Goal: Transaction & Acquisition: Purchase product/service

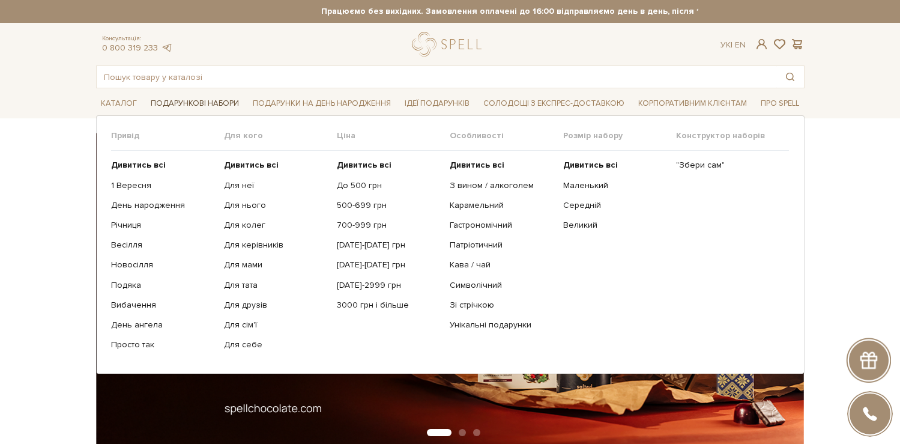
click at [184, 101] on span "Подарункові набори" at bounding box center [195, 103] width 98 height 19
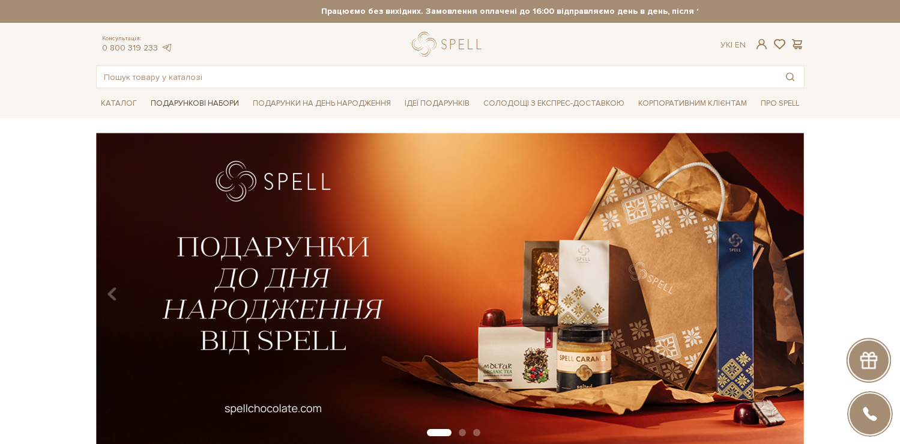
click at [184, 101] on span "Подарункові набори" at bounding box center [195, 103] width 98 height 19
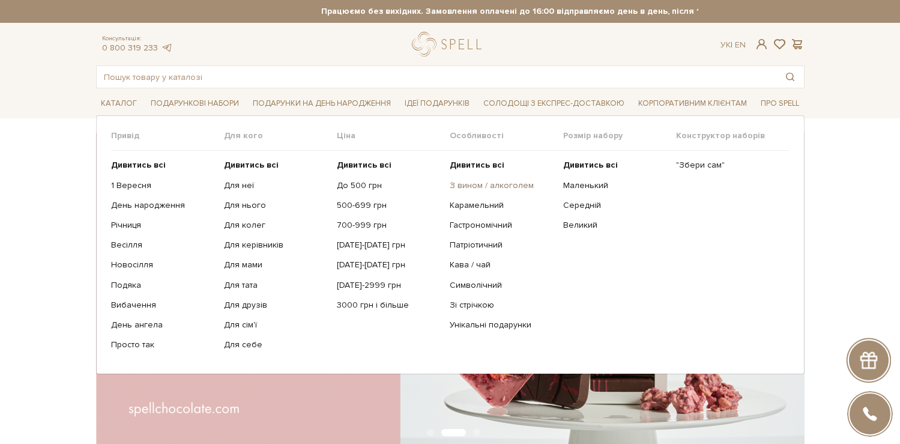
click at [498, 186] on link "З вином / алкоголем" at bounding box center [502, 185] width 104 height 11
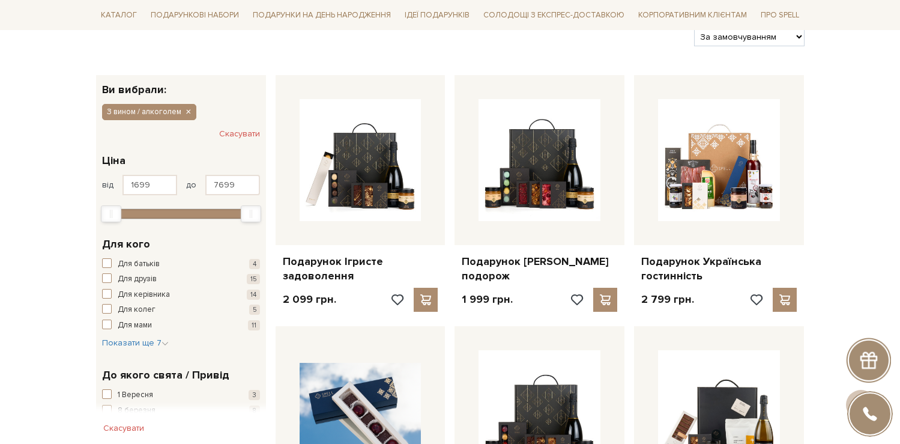
scroll to position [169, 0]
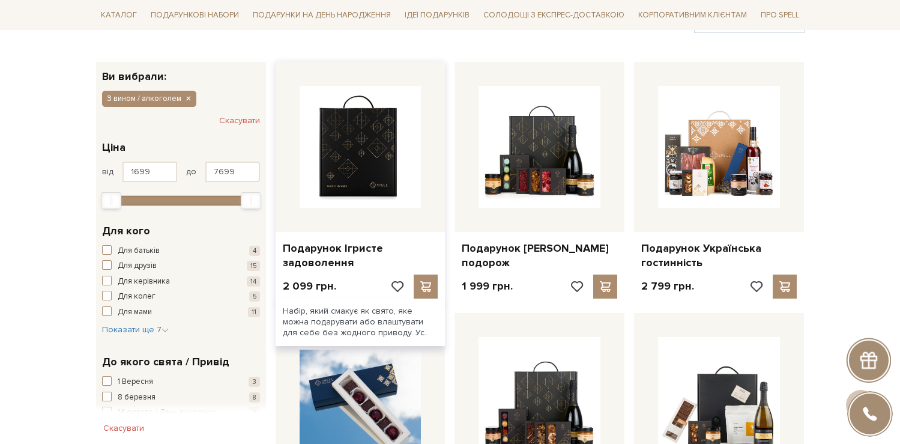
click at [364, 172] on img at bounding box center [361, 147] width 122 height 122
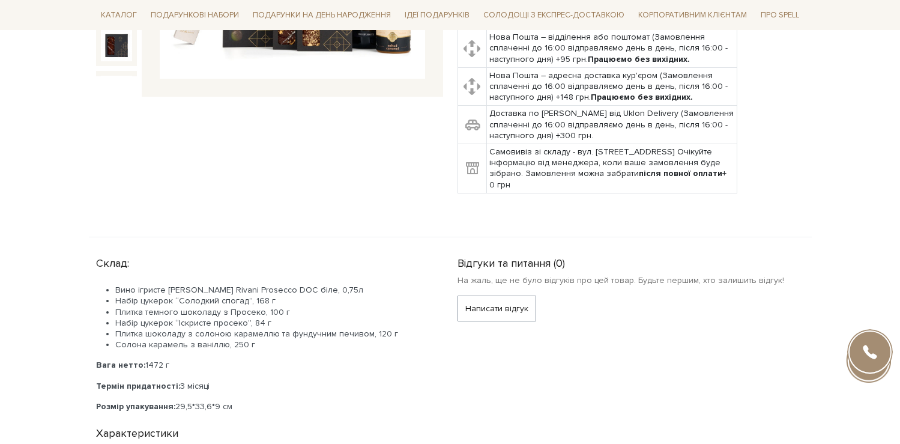
scroll to position [547, 0]
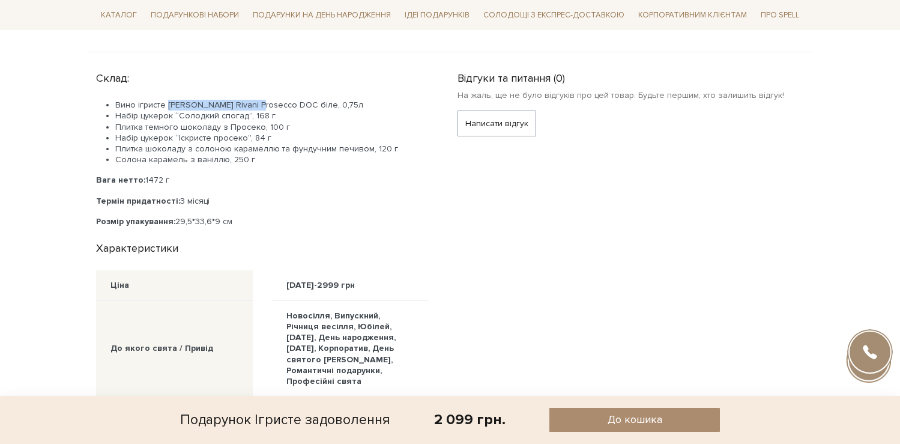
drag, startPoint x: 166, startPoint y: 106, endPoint x: 252, endPoint y: 109, distance: 86.5
click at [252, 109] on li "Вино ігристе Schenk Rivani Prosecco DOC біле, 0,75л" at bounding box center [271, 105] width 313 height 11
click at [278, 112] on li "Набір цукерок “Солодкий спогад”, 168 г" at bounding box center [271, 115] width 313 height 11
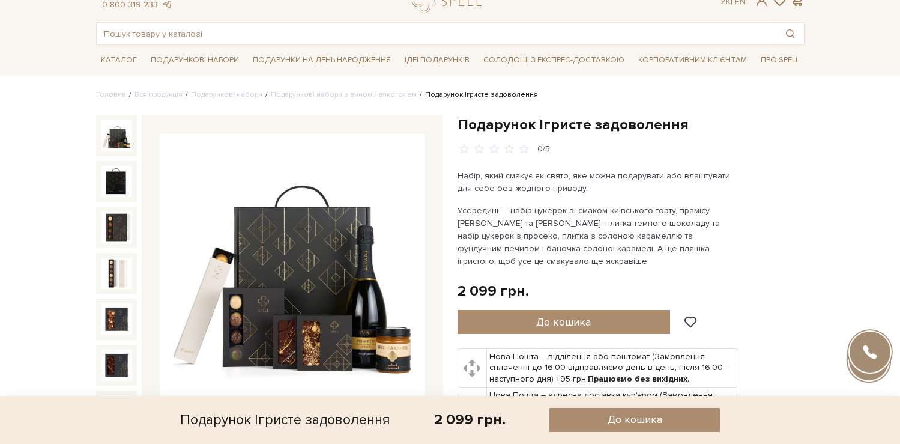
scroll to position [0, 0]
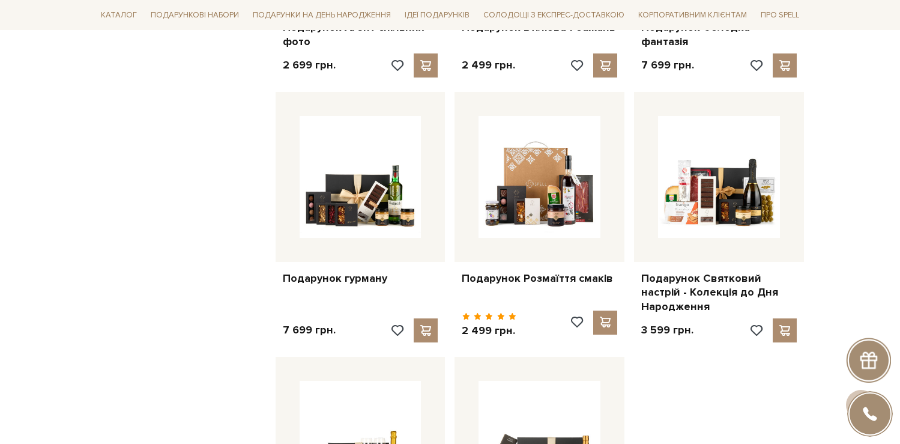
scroll to position [1189, 0]
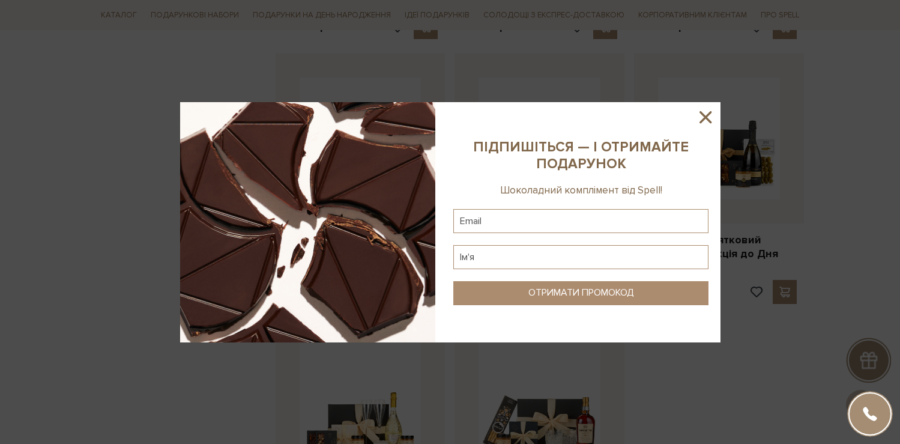
click at [373, 159] on img at bounding box center [307, 222] width 255 height 240
click at [700, 116] on icon at bounding box center [705, 117] width 20 height 20
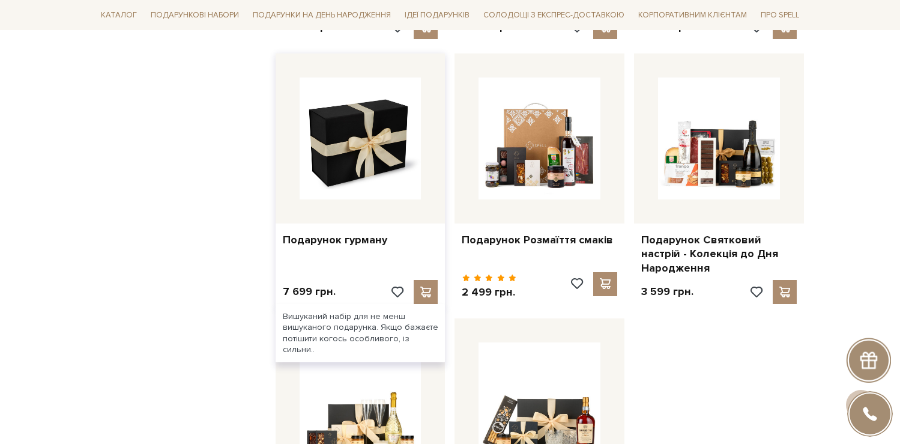
click at [373, 131] on img at bounding box center [361, 138] width 122 height 122
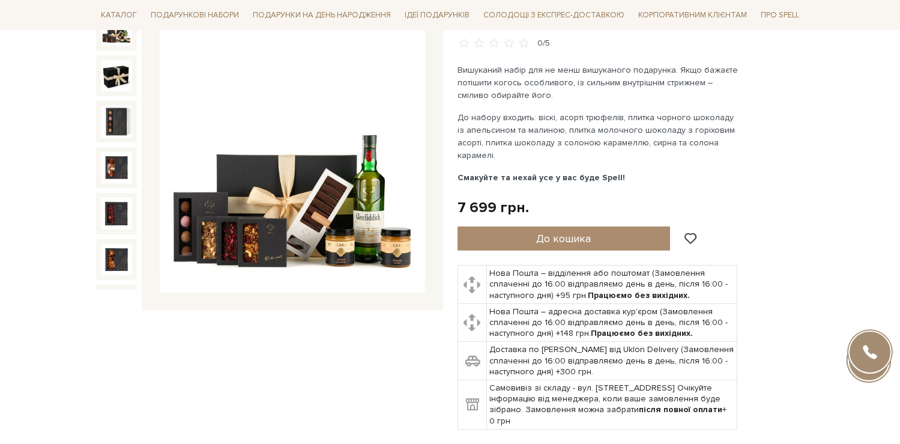
scroll to position [369, 0]
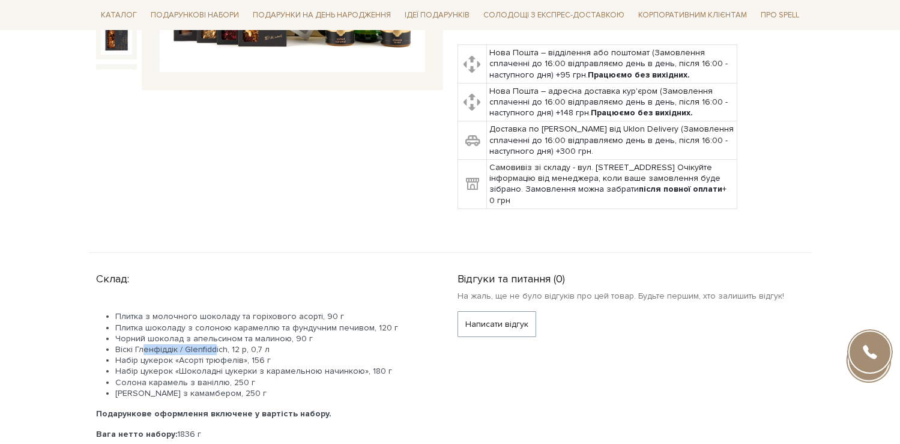
drag, startPoint x: 141, startPoint y: 349, endPoint x: 214, endPoint y: 352, distance: 72.7
click at [214, 352] on span "Віскі Гленфіддік / Glenfiddich, 12 р, 0,7 л" at bounding box center [192, 349] width 154 height 10
click at [226, 351] on span "Віскі Гленфіддік / Glenfiddich, 12 р, 0,7 л" at bounding box center [192, 349] width 154 height 10
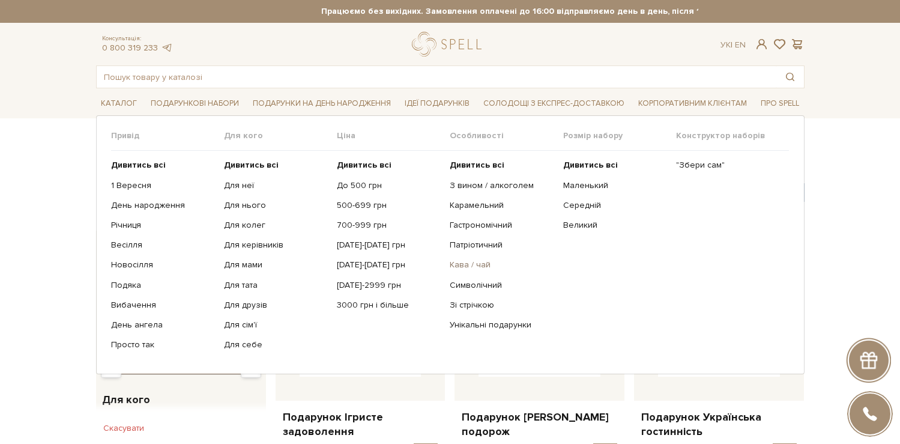
click at [466, 264] on link "Кава / чай" at bounding box center [502, 264] width 104 height 11
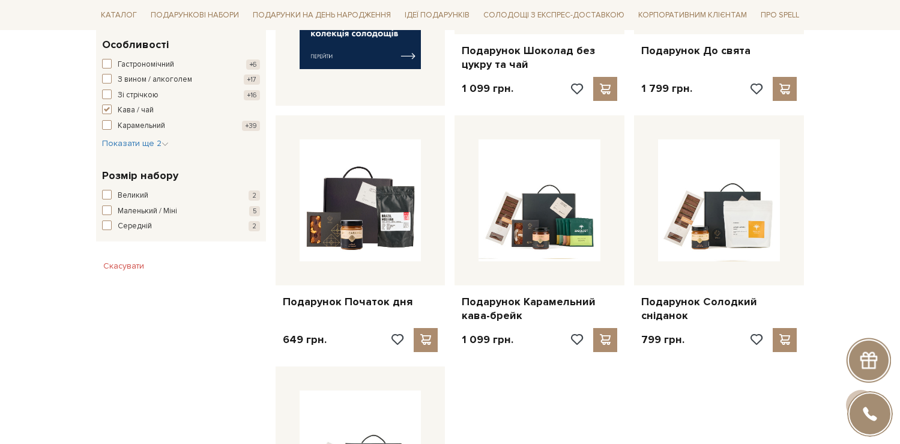
scroll to position [606, 0]
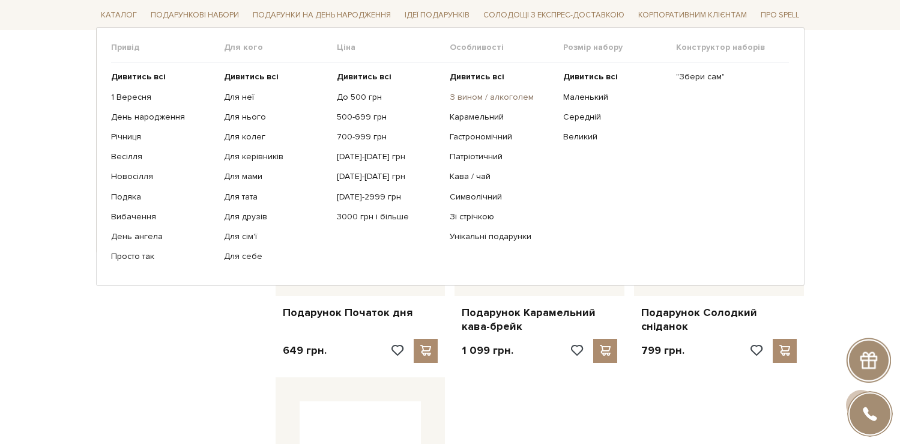
click at [493, 94] on link "З вином / алкоголем" at bounding box center [502, 96] width 104 height 11
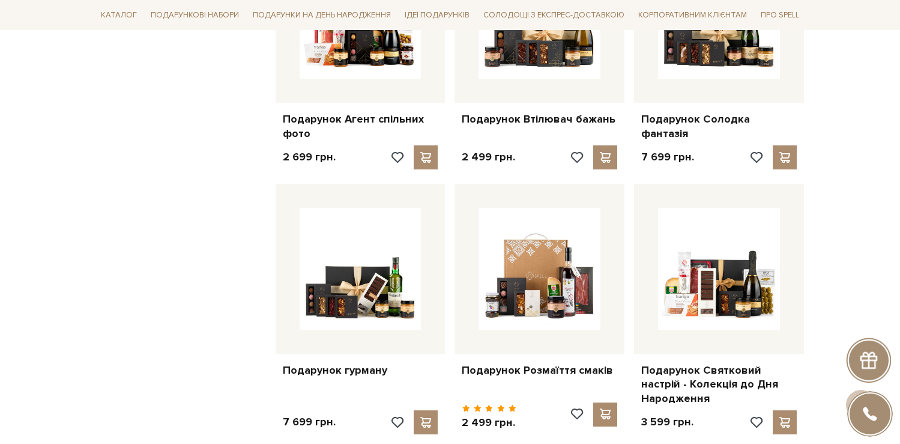
scroll to position [1144, 0]
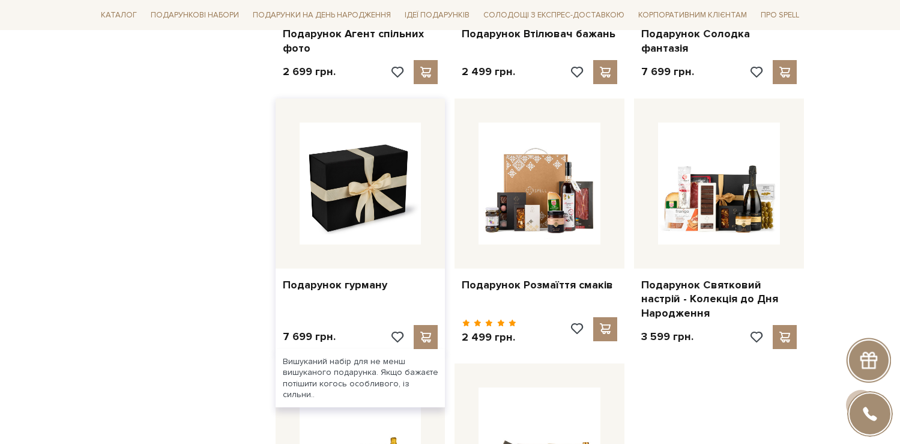
click at [348, 190] on img at bounding box center [361, 183] width 122 height 122
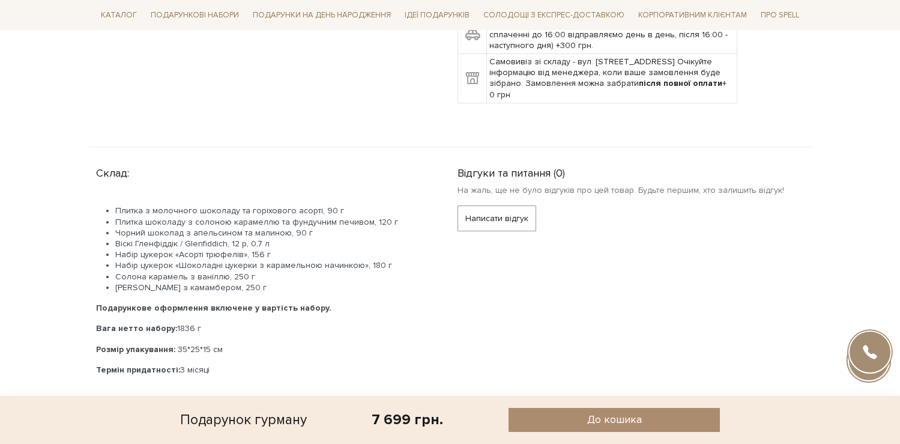
scroll to position [505, 0]
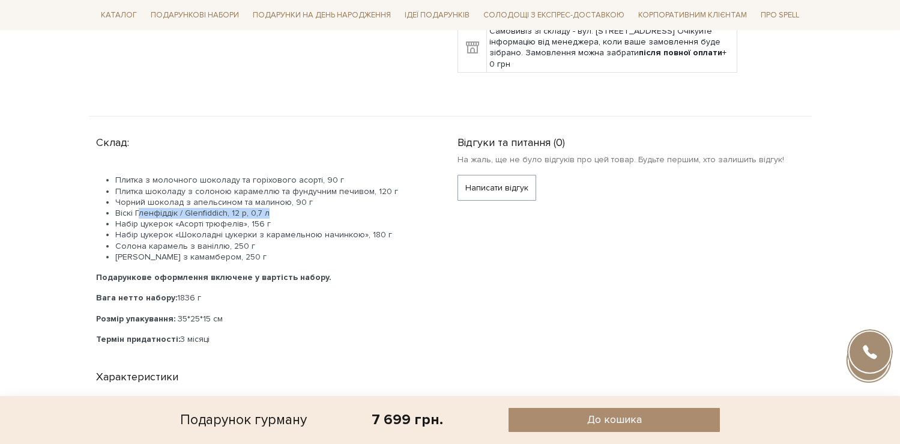
drag, startPoint x: 140, startPoint y: 214, endPoint x: 289, endPoint y: 215, distance: 148.9
click at [289, 215] on li "Віскі Гленфіддік / Glenfiddich, 12 р, 0,7 л" at bounding box center [271, 213] width 313 height 11
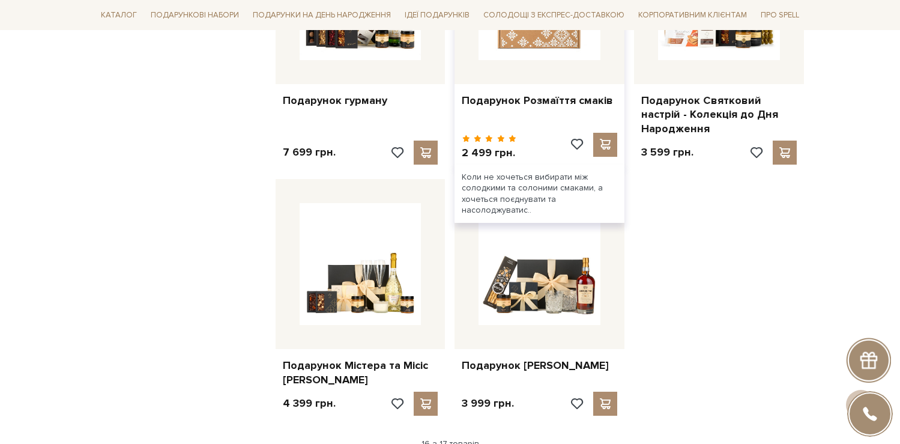
scroll to position [1458, 0]
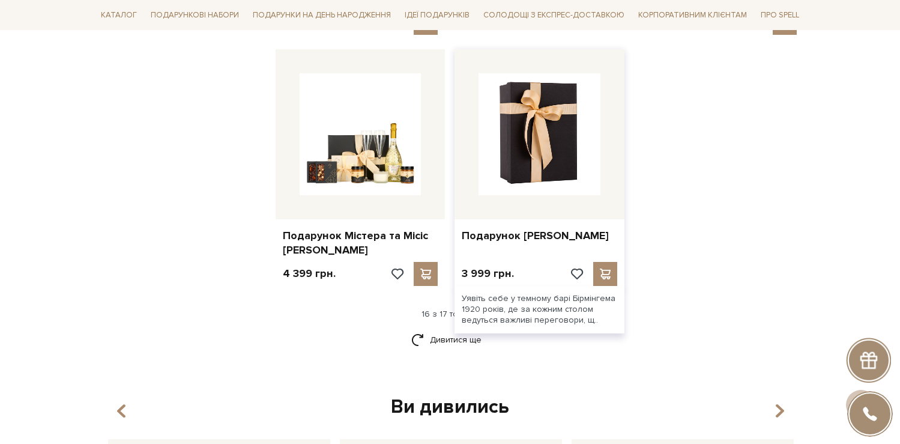
click at [551, 163] on img at bounding box center [539, 134] width 122 height 122
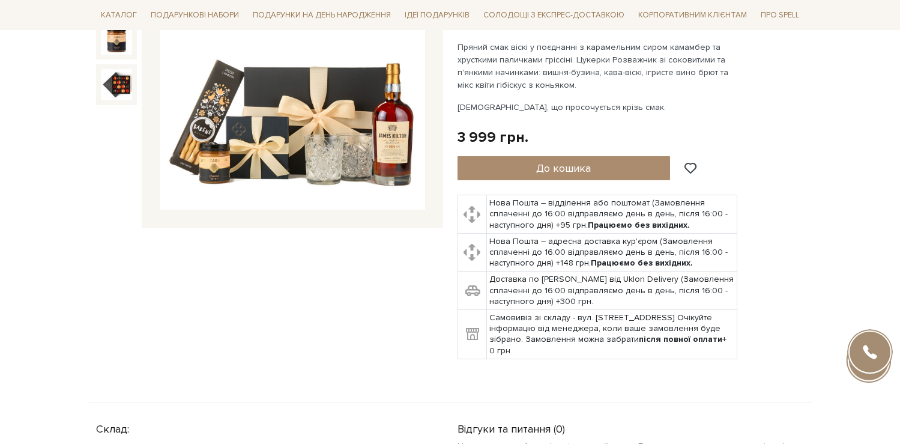
scroll to position [383, 0]
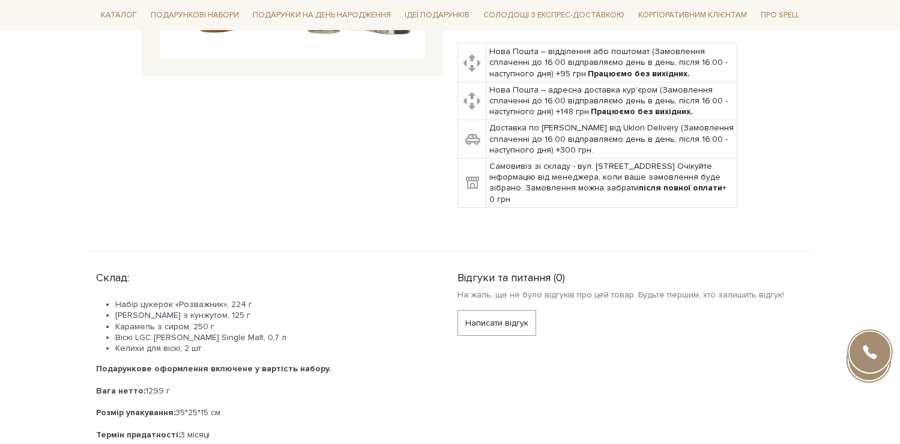
drag, startPoint x: 131, startPoint y: 338, endPoint x: 265, endPoint y: 338, distance: 133.3
click at [265, 338] on li "Віскі LGC James Kilton Single Malt, 0,7 л" at bounding box center [271, 337] width 313 height 11
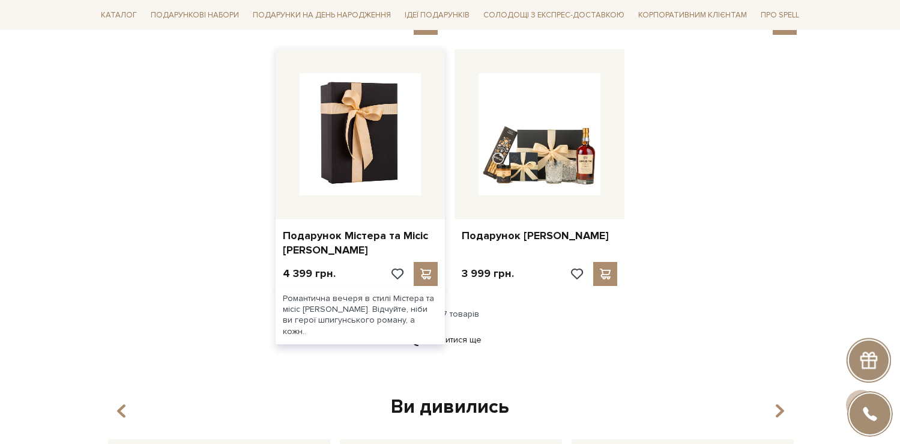
click at [338, 178] on img at bounding box center [361, 134] width 122 height 122
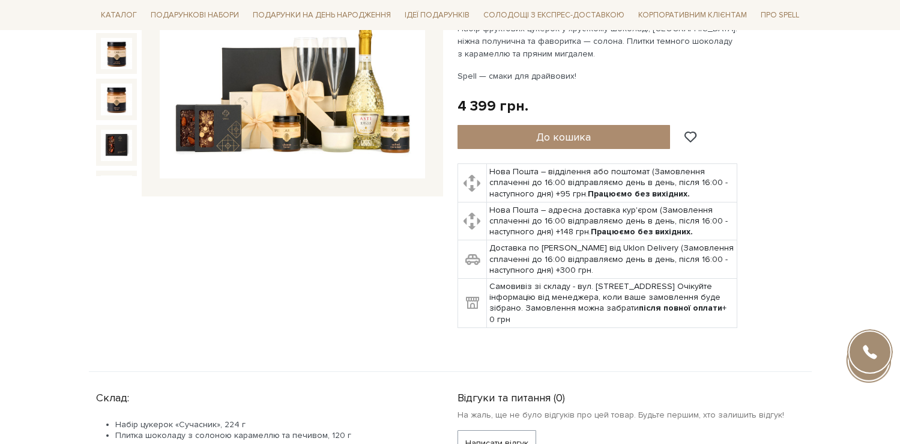
scroll to position [415, 0]
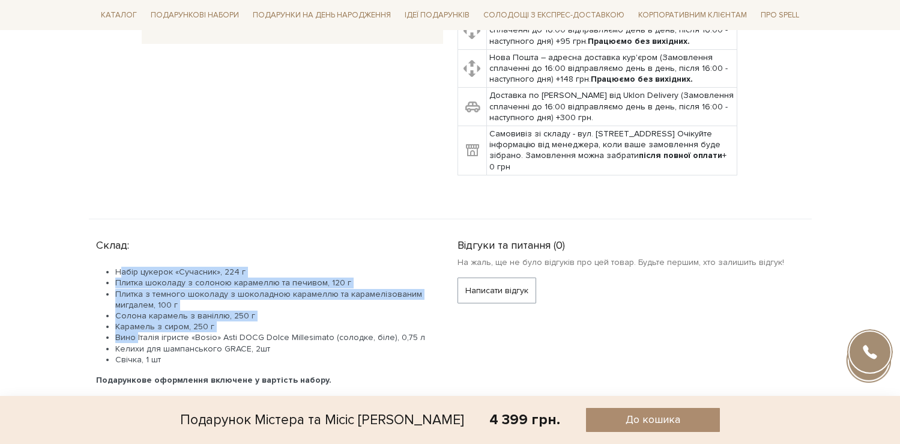
drag, startPoint x: 121, startPoint y: 275, endPoint x: 137, endPoint y: 332, distance: 59.5
click at [137, 332] on ul "Набір цукерок «Сучасник», 224 г Плитка шоколаду з солоною карамеллю та печивом,…" at bounding box center [262, 316] width 333 height 98
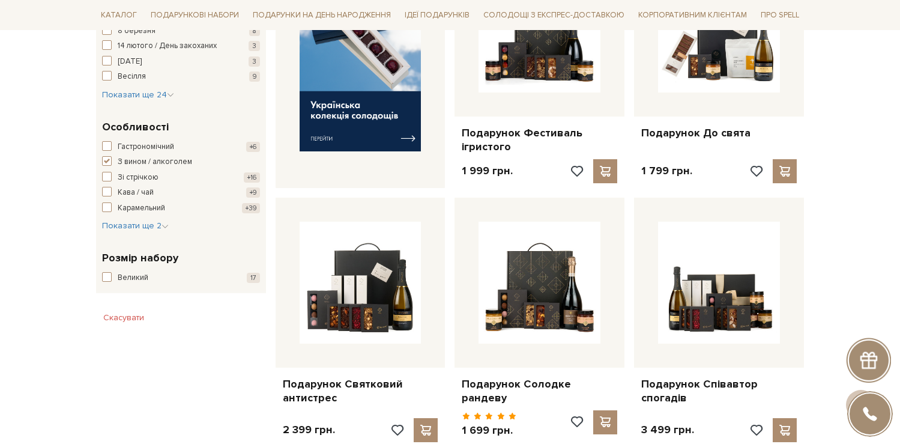
scroll to position [608, 0]
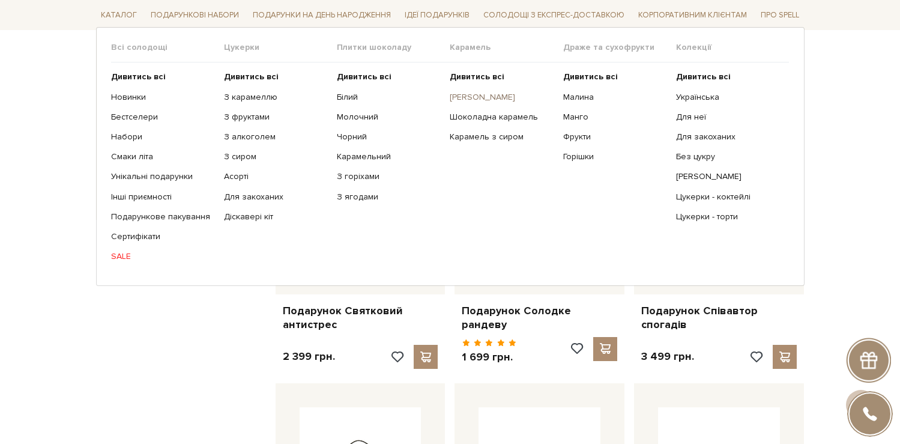
click at [472, 100] on link "[PERSON_NAME]" at bounding box center [502, 96] width 104 height 11
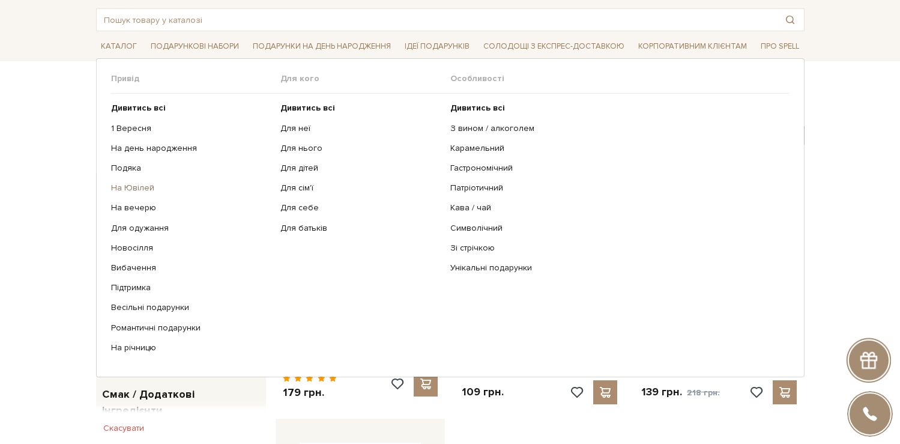
scroll to position [60, 0]
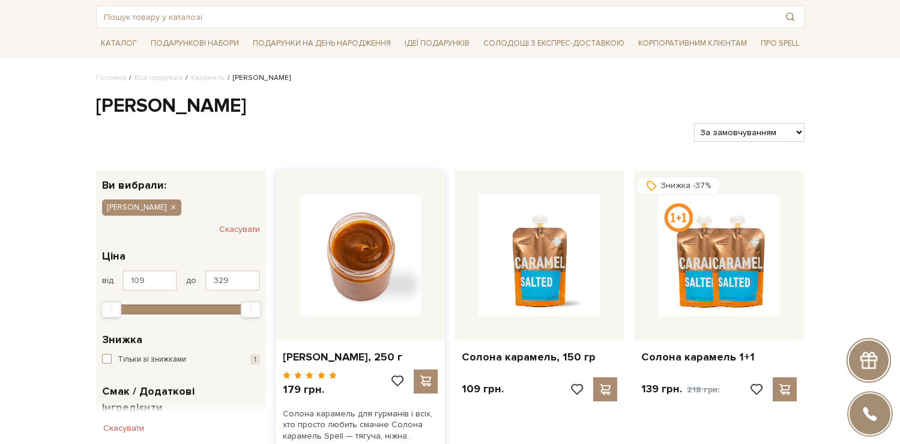
click at [343, 261] on img at bounding box center [361, 256] width 122 height 122
